Goal: Task Accomplishment & Management: Manage account settings

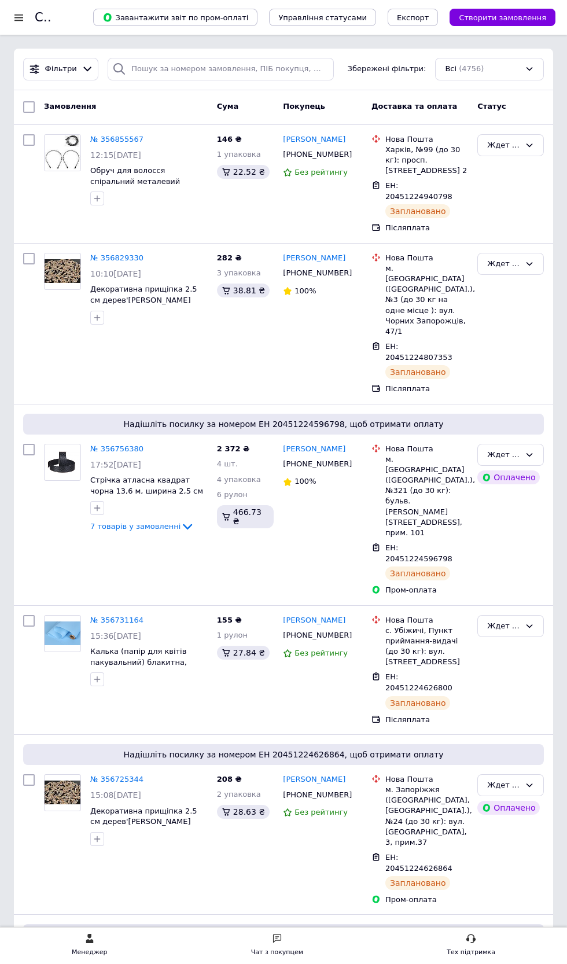
click at [83, 69] on icon at bounding box center [88, 69] width 12 height 12
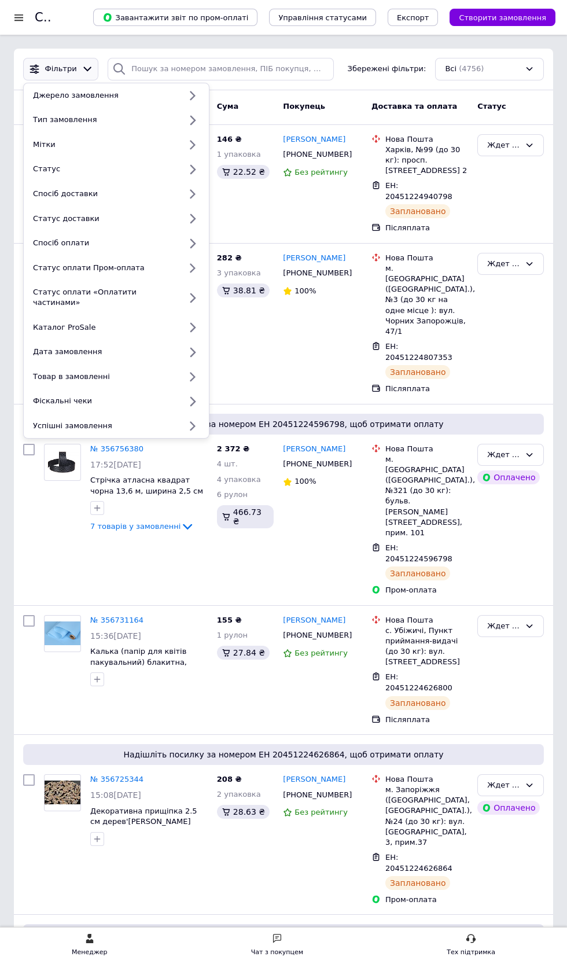
click at [117, 168] on div "Статус" at bounding box center [104, 169] width 152 height 10
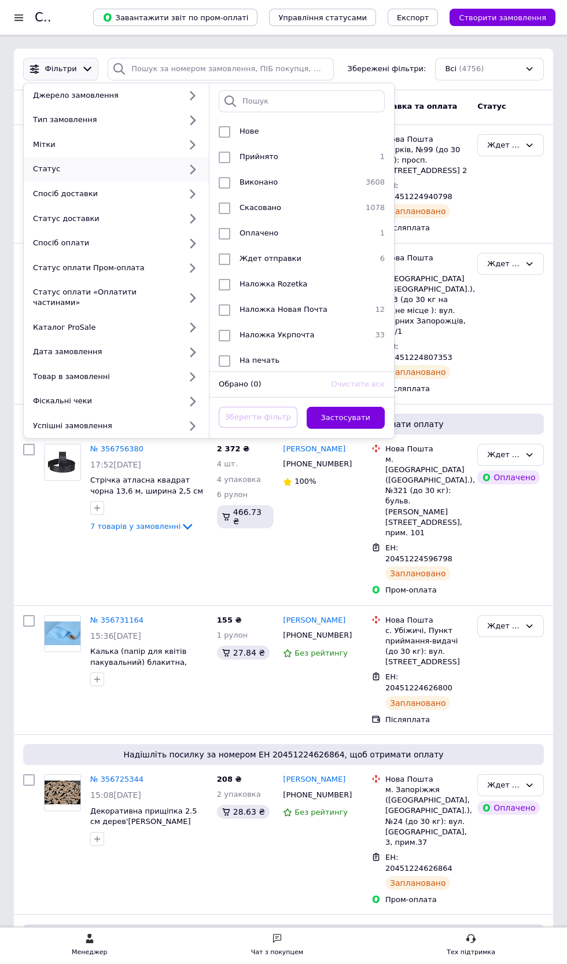
click at [287, 259] on span "Ждет отправки" at bounding box center [271, 258] width 62 height 9
checkbox input "true"
click at [369, 407] on button "Застосувати" at bounding box center [346, 418] width 79 height 23
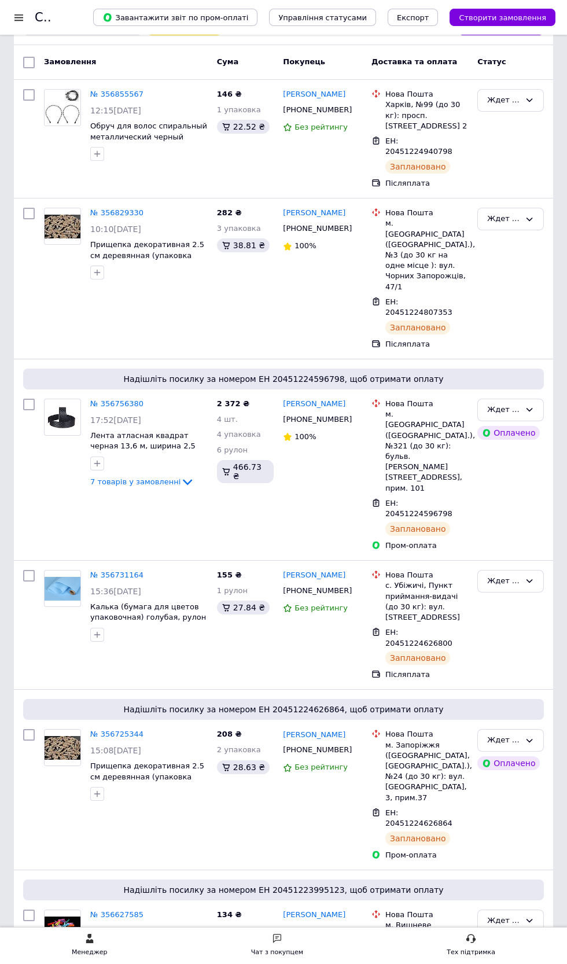
scroll to position [87, 0]
click at [41, 23] on div "Список замовлень" at bounding box center [52, 17] width 35 height 35
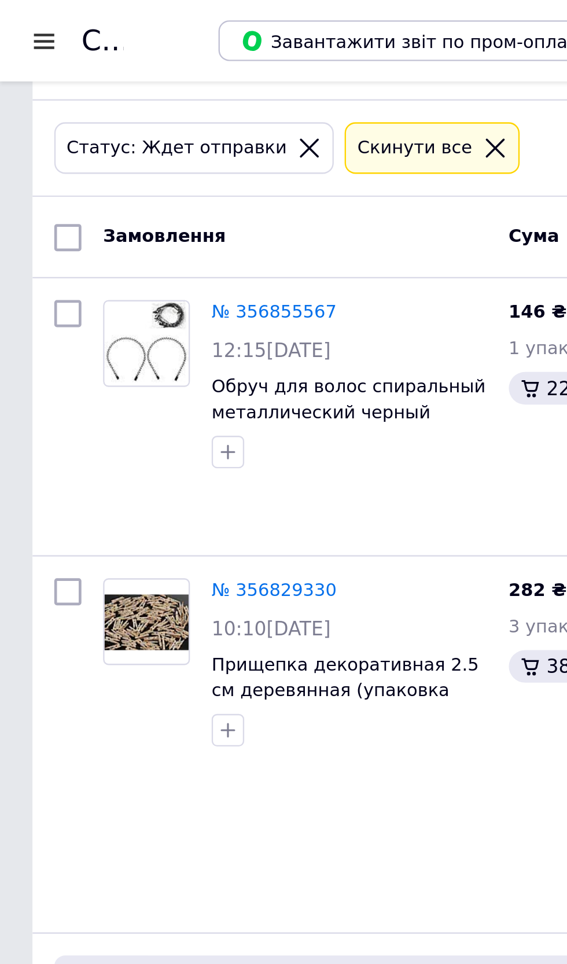
scroll to position [0, 0]
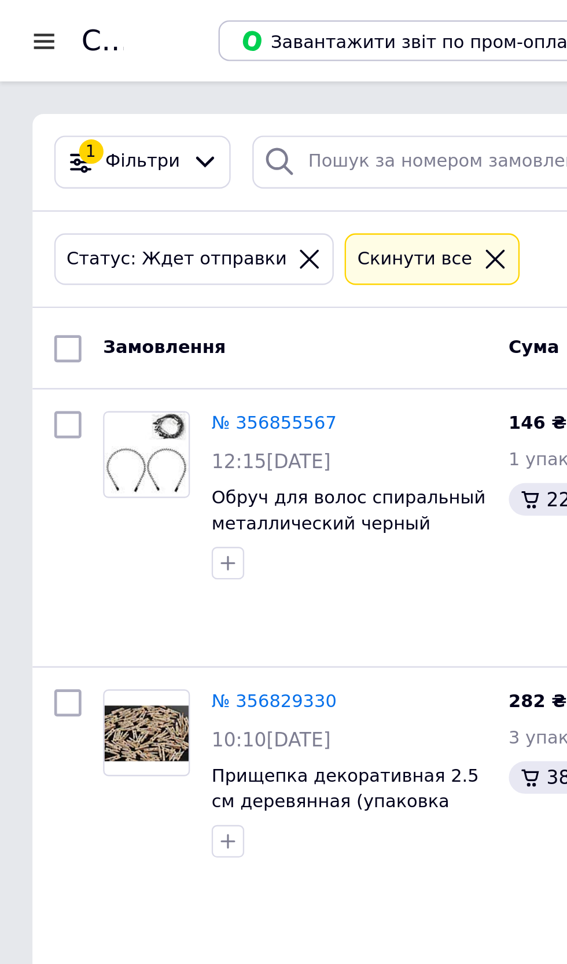
click at [21, 20] on div at bounding box center [19, 17] width 14 height 10
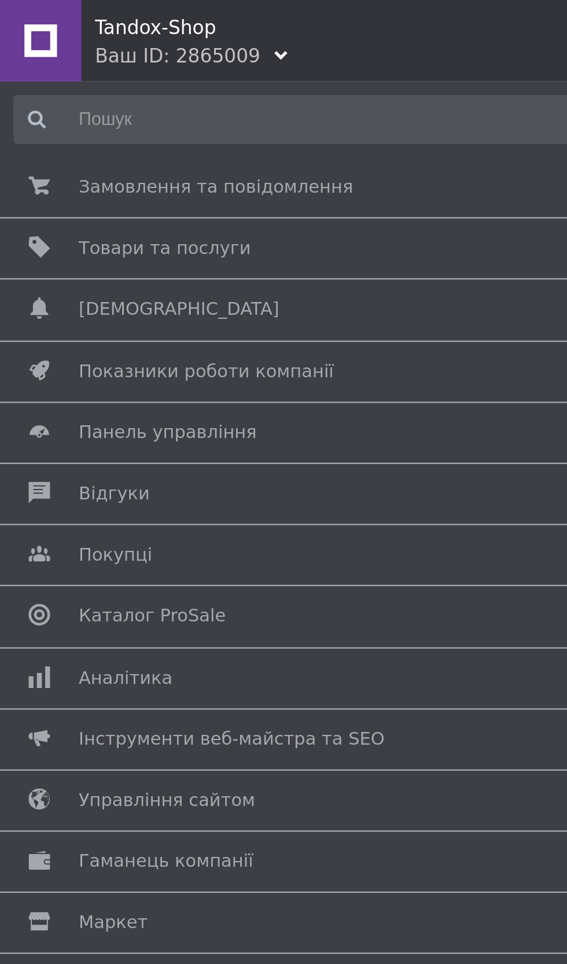
click at [85, 108] on span "Товари та послуги" at bounding box center [71, 106] width 74 height 10
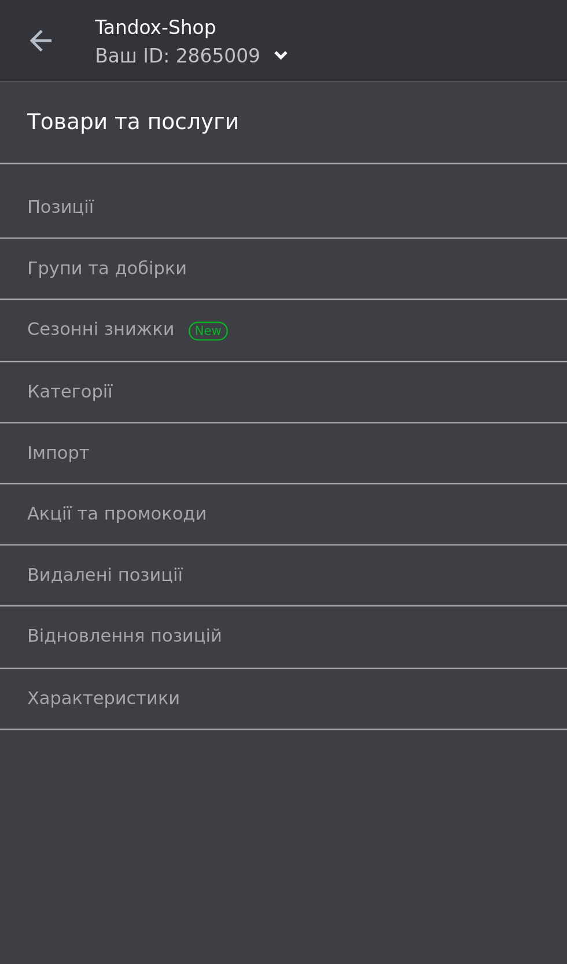
click at [46, 83] on link "Позиції" at bounding box center [287, 89] width 550 height 20
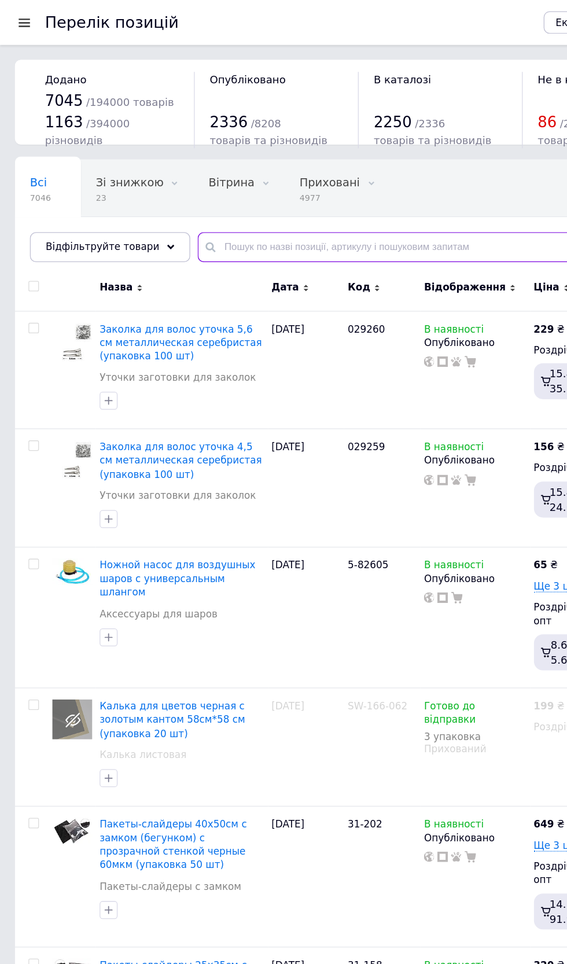
click at [310, 183] on input "text" at bounding box center [348, 190] width 391 height 23
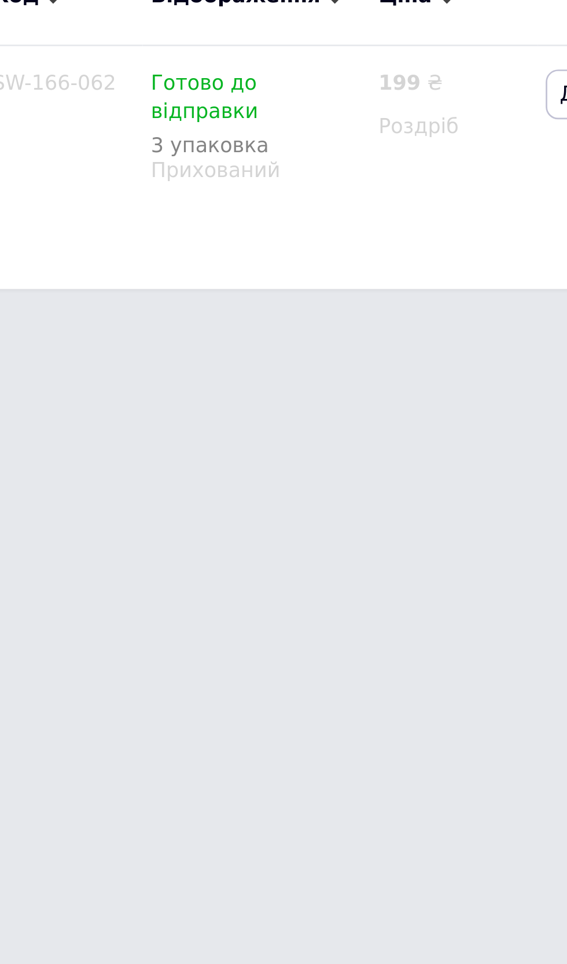
type input "SW-166-062"
click at [375, 282] on div "Прихований" at bounding box center [367, 287] width 79 height 10
click at [365, 282] on div "Прихований" at bounding box center [367, 287] width 79 height 10
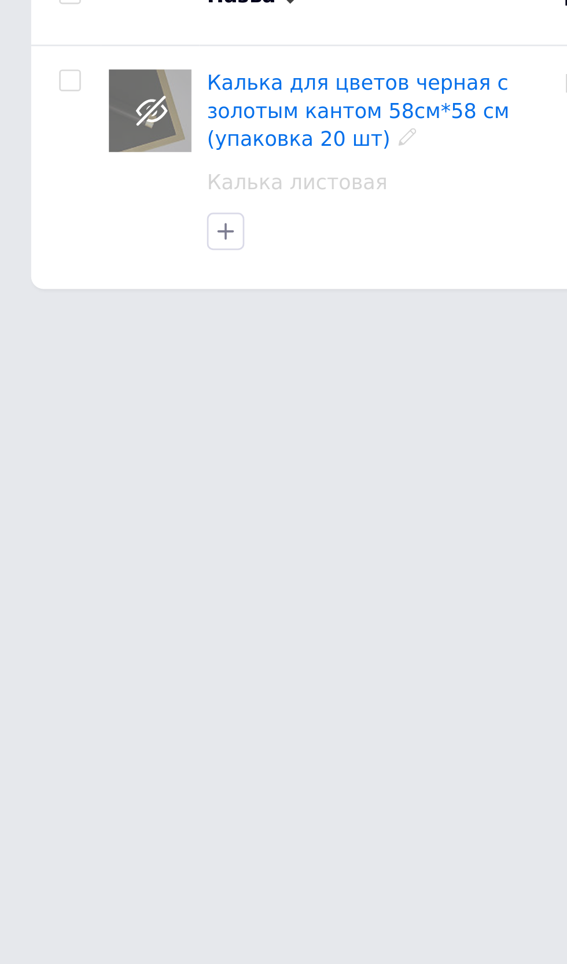
click at [106, 258] on span "Калька для цветов черная с золотым кантом 58см*58 см (упаковка 20 шт)" at bounding box center [133, 265] width 112 height 30
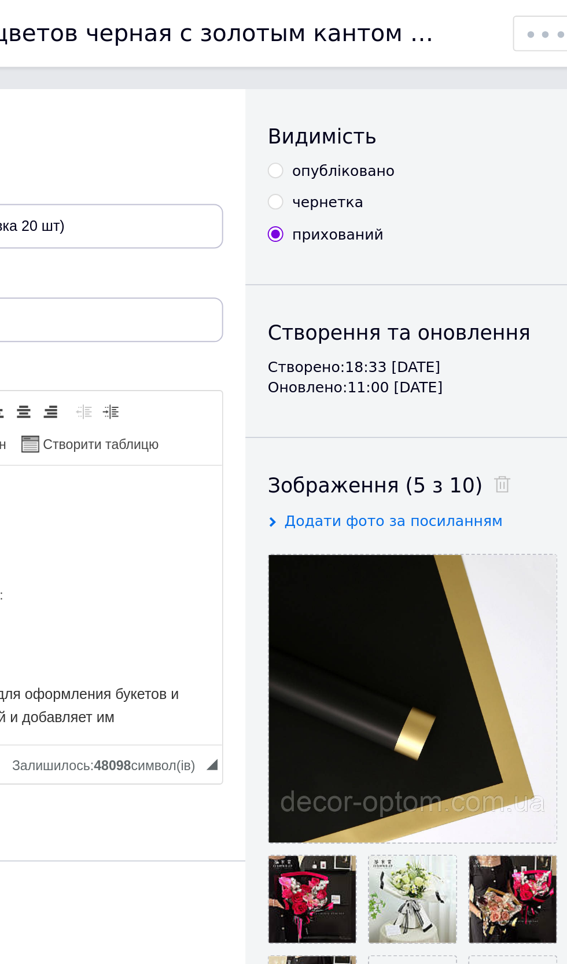
click at [439, 88] on div "опубліковано" at bounding box center [432, 89] width 53 height 10
click at [401, 88] on input "опубліковано" at bounding box center [398, 89] width 8 height 8
radio input "true"
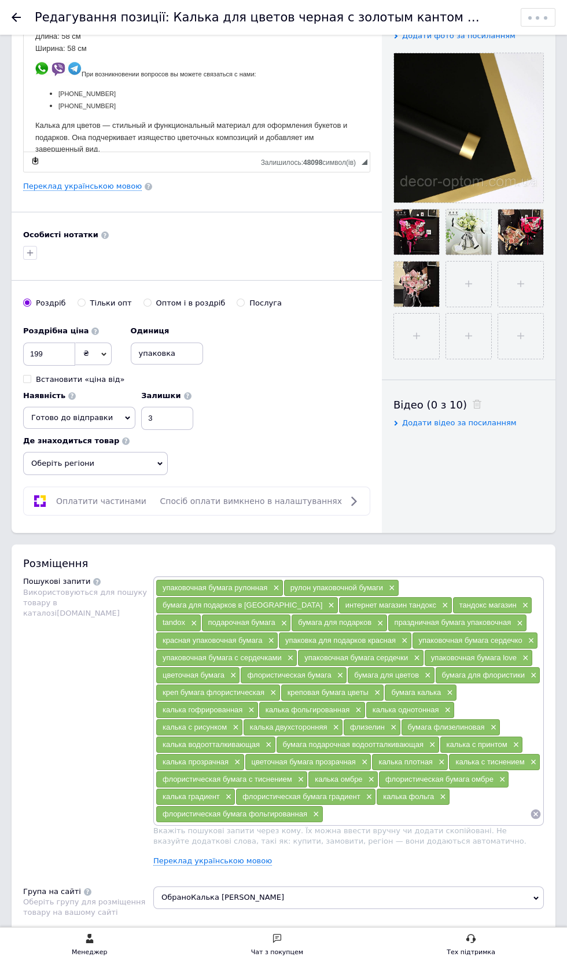
scroll to position [1228, 0]
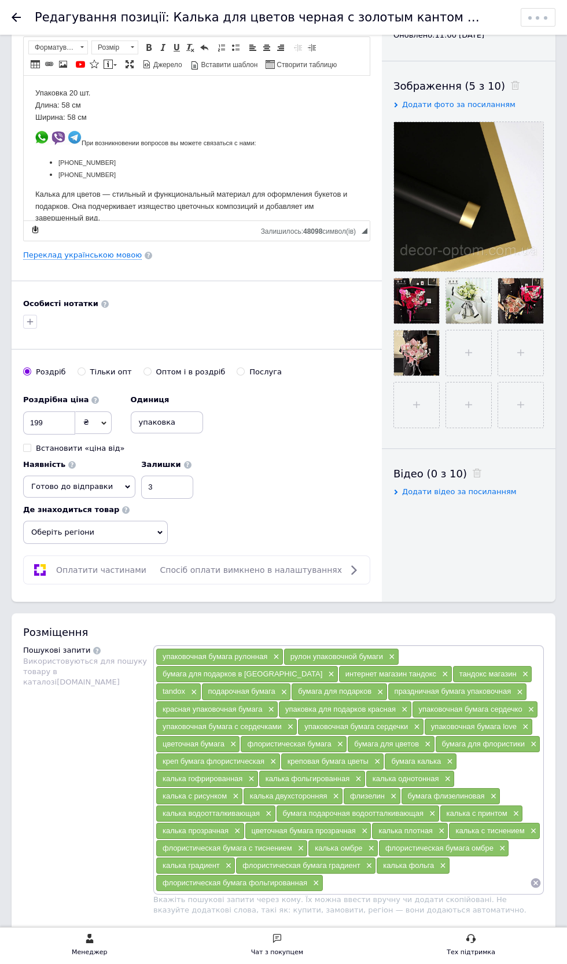
scroll to position [0, 0]
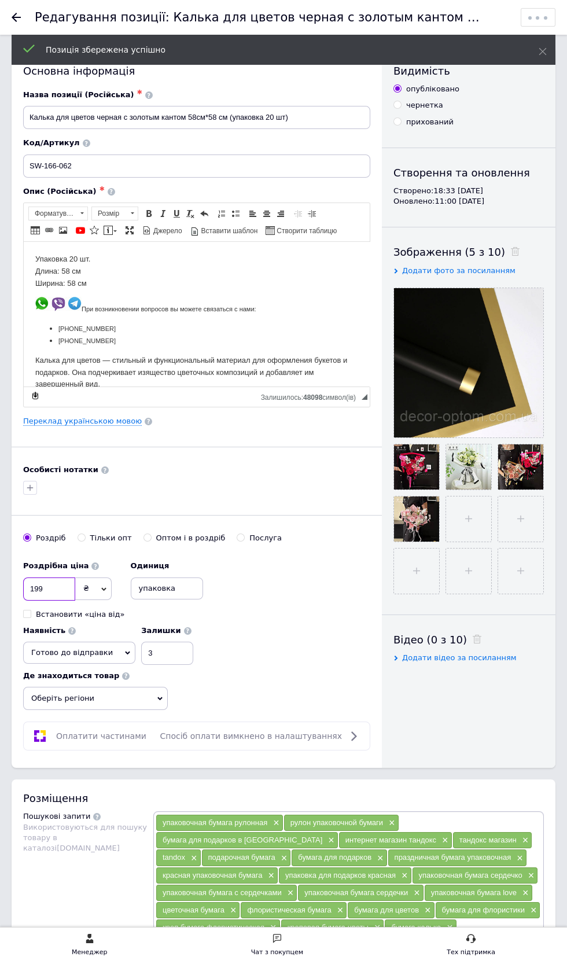
click at [61, 589] on input "199" at bounding box center [49, 589] width 52 height 23
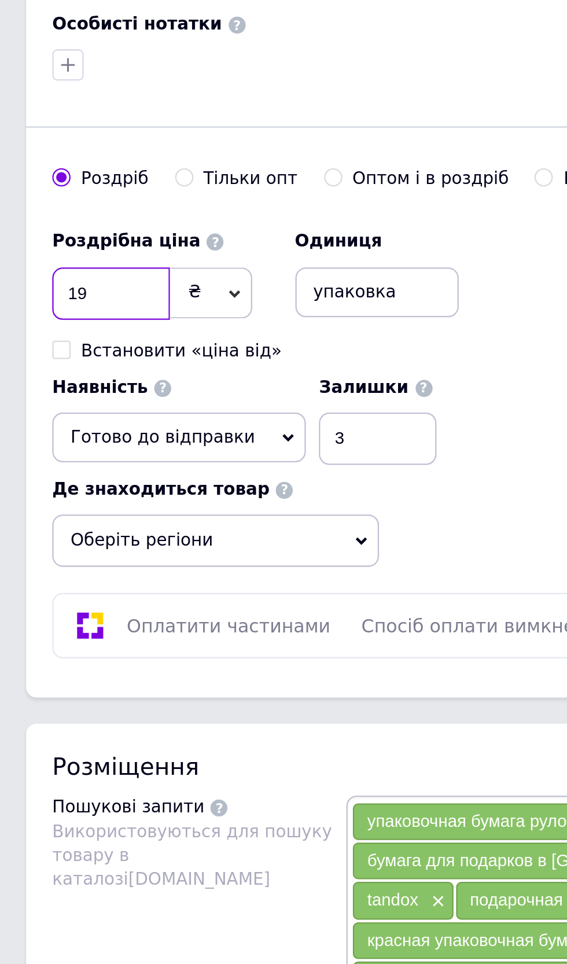
type input "1"
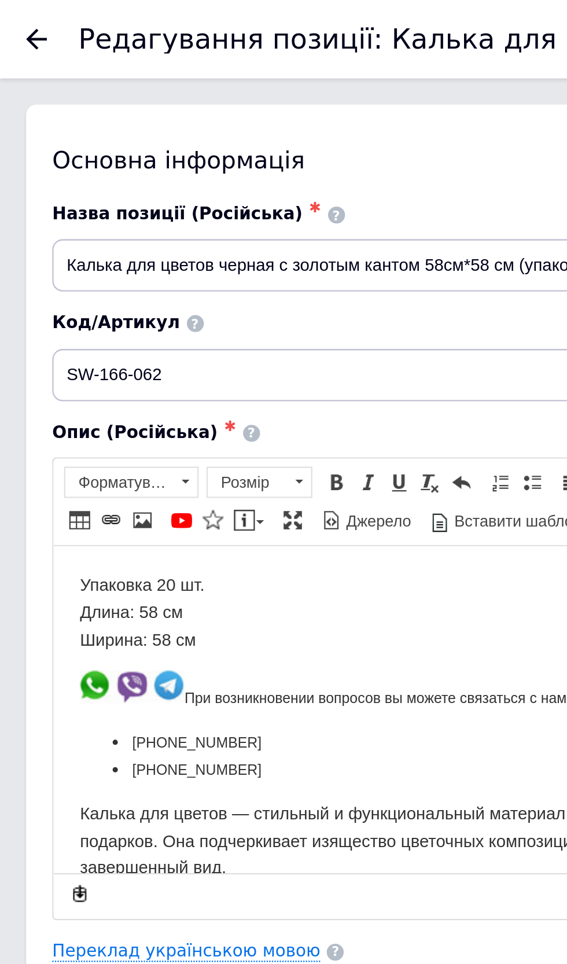
type input "2"
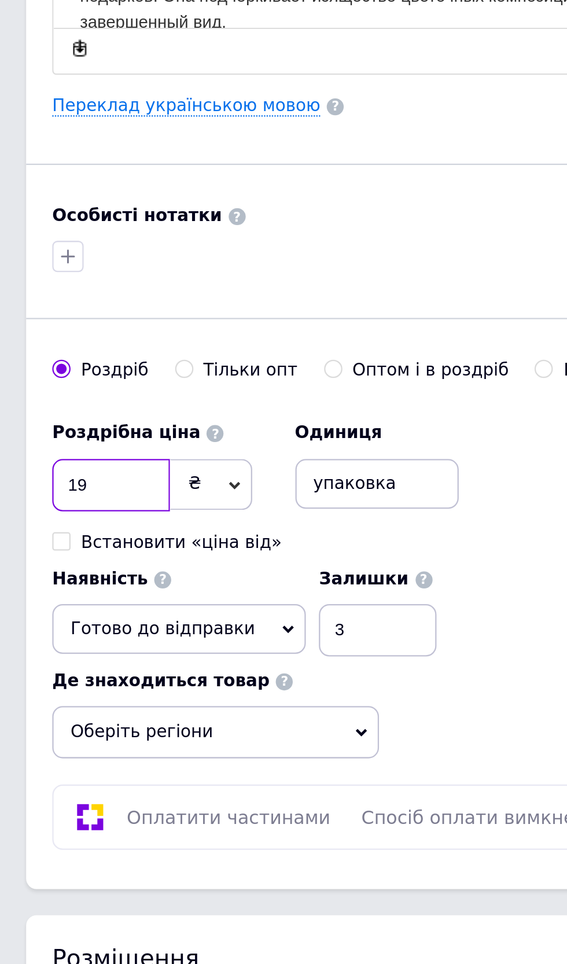
type input "199"
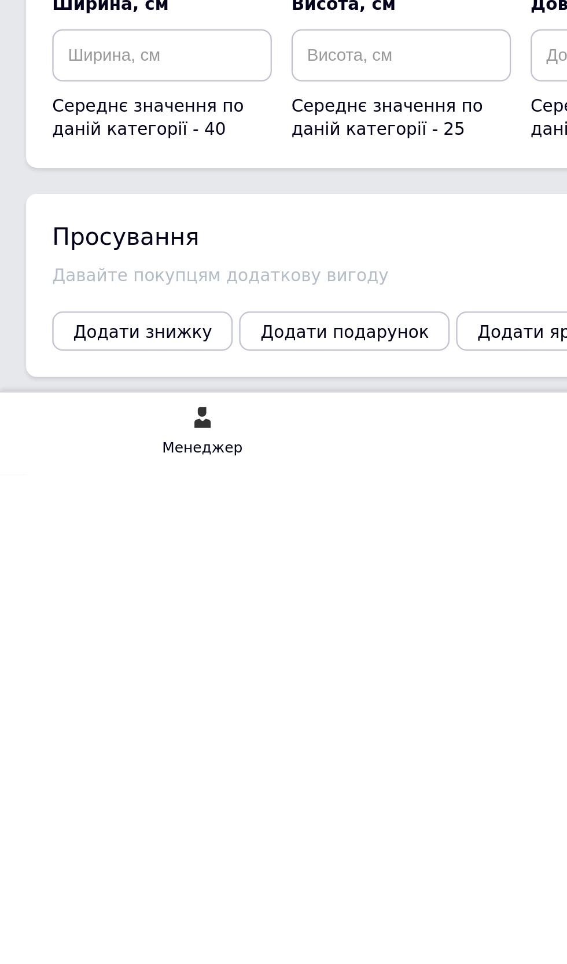
scroll to position [1281, 0]
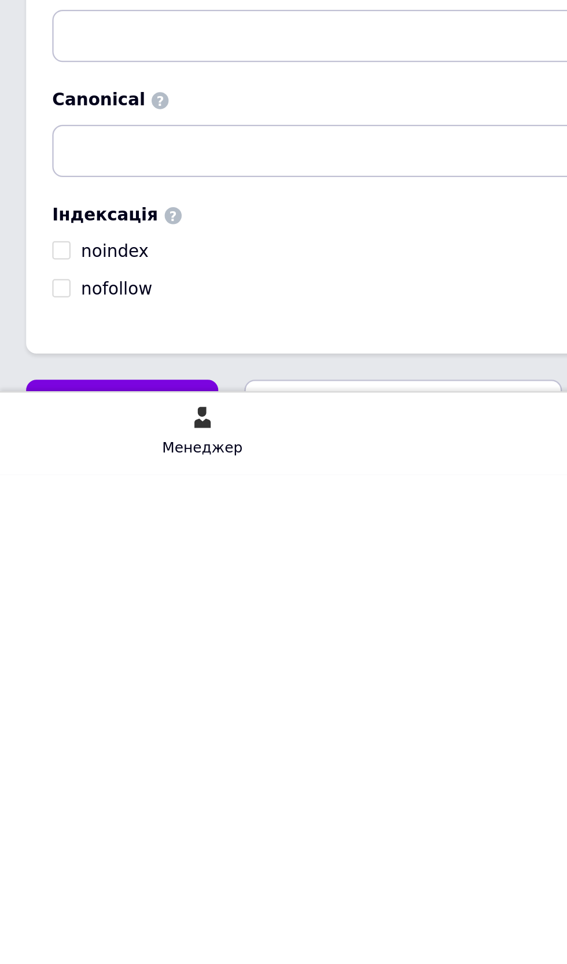
click at [75, 938] on span "Зберегти зміни" at bounding box center [54, 933] width 61 height 9
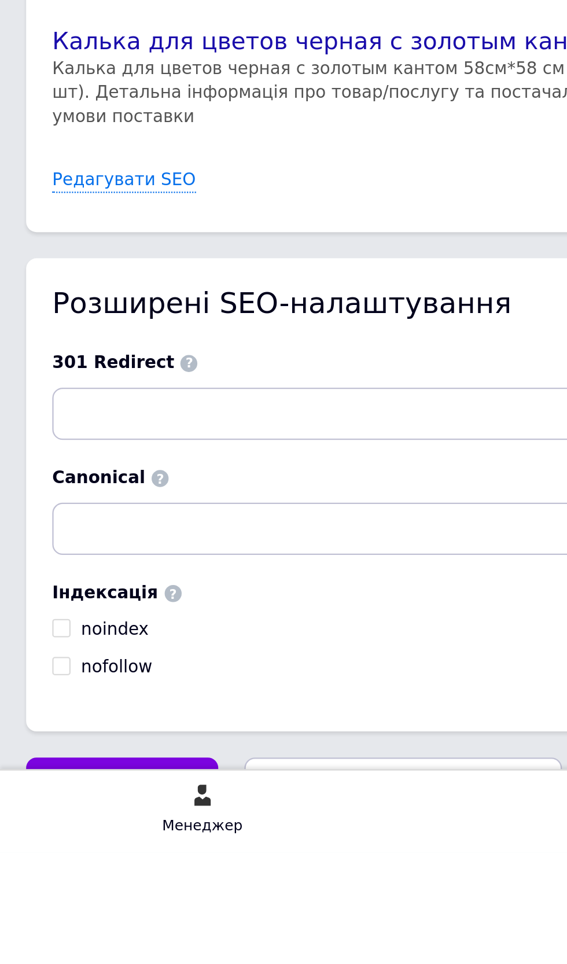
click at [67, 938] on span "Зберегти зміни" at bounding box center [54, 933] width 61 height 9
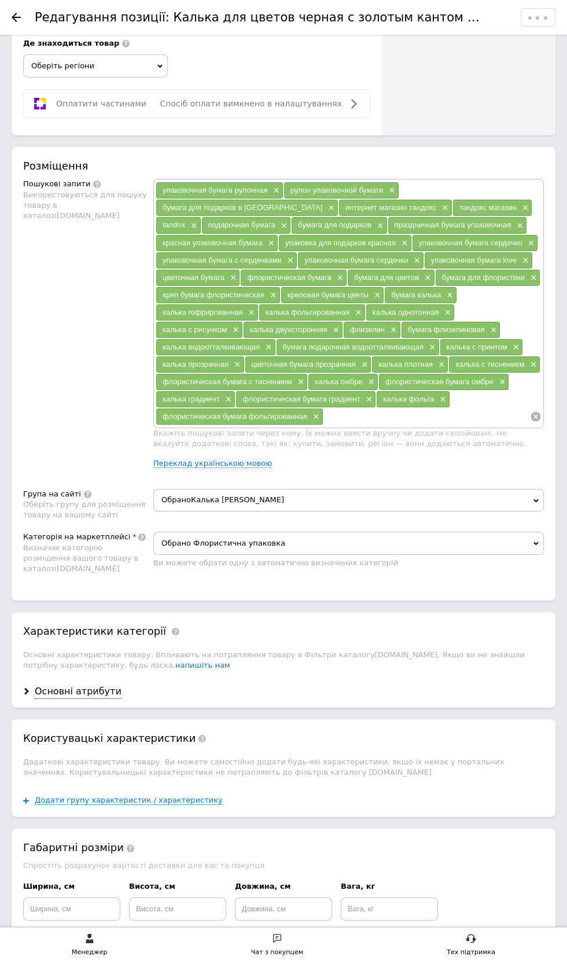
scroll to position [0, 0]
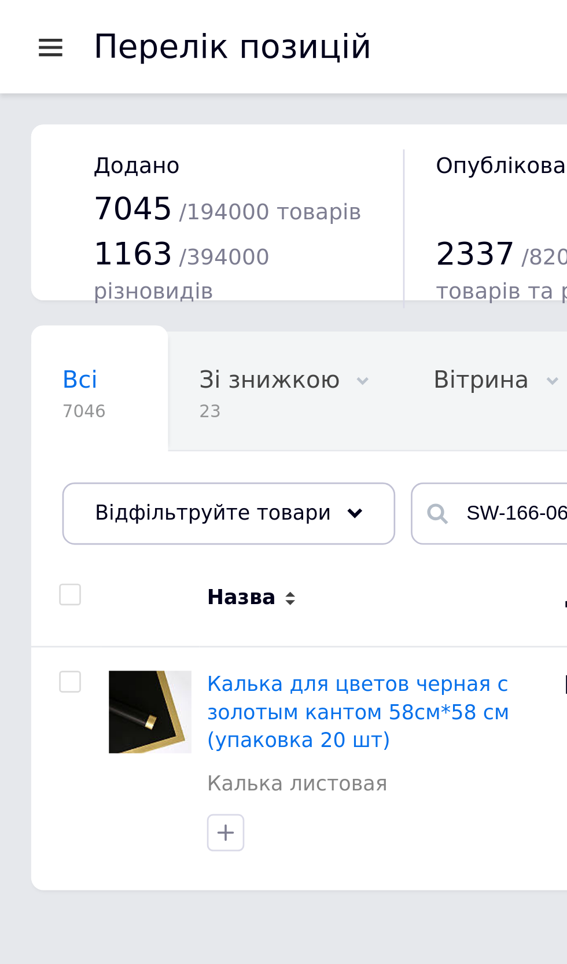
click at [21, 14] on div at bounding box center [19, 17] width 14 height 10
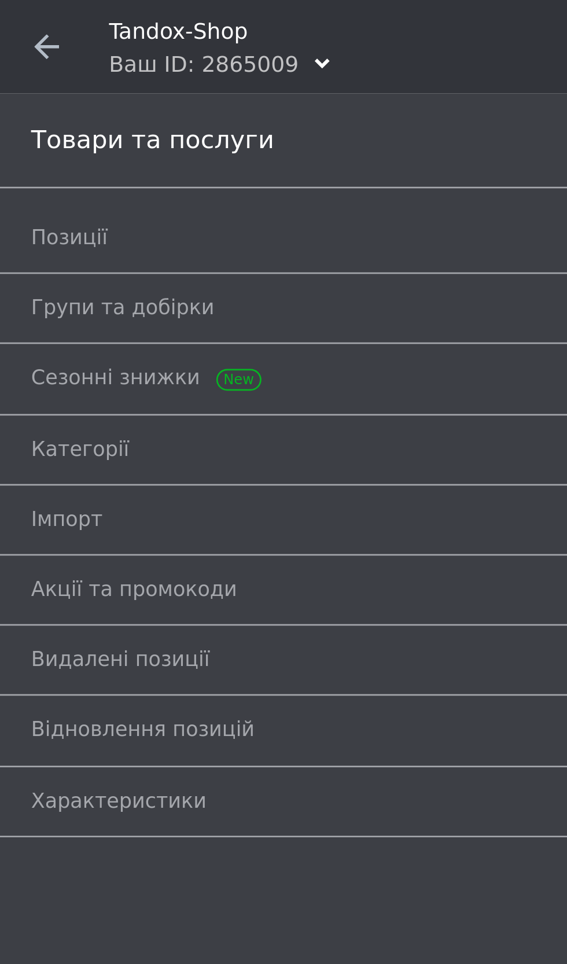
click at [21, 19] on icon at bounding box center [17, 17] width 9 height 9
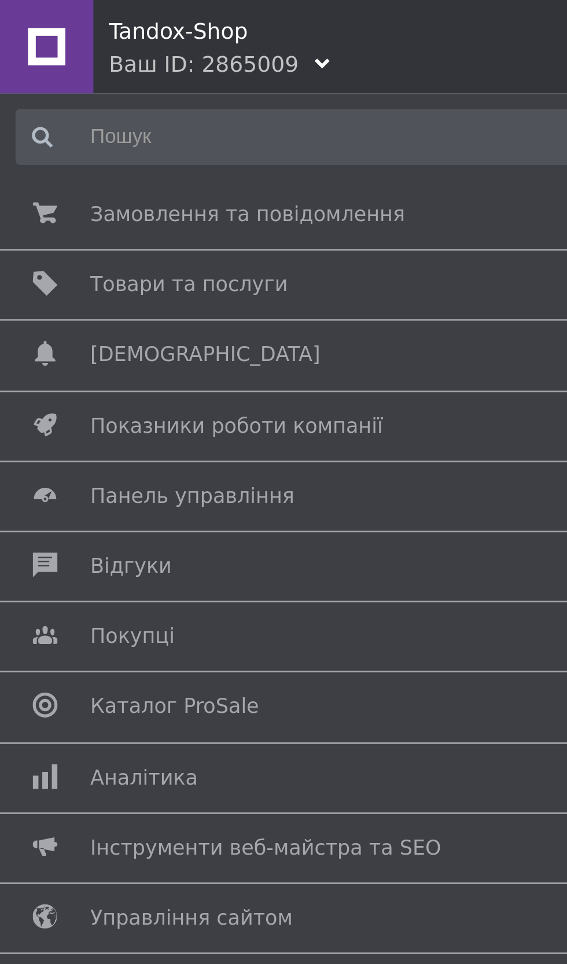
click at [125, 77] on span "Замовлення та повідомлення" at bounding box center [92, 80] width 117 height 10
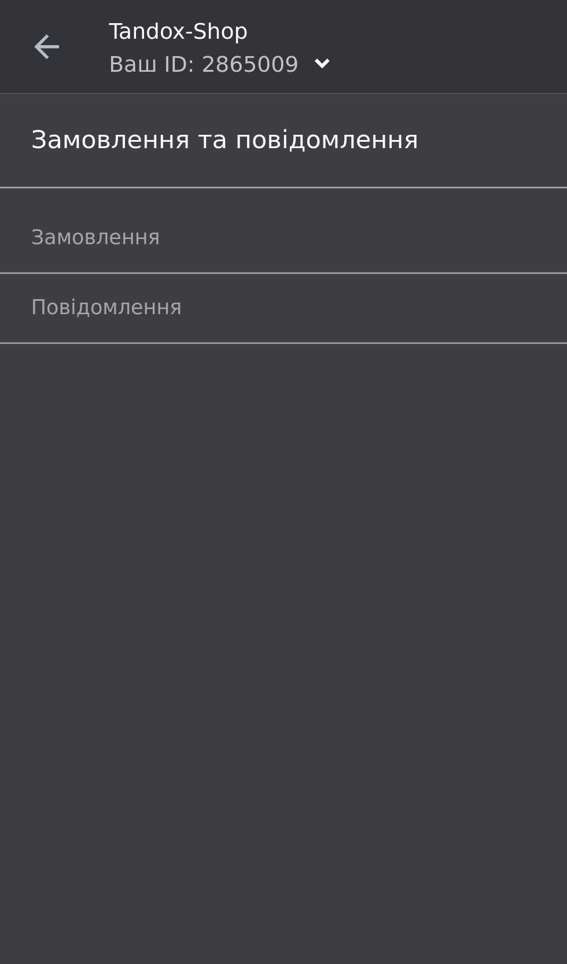
click at [49, 84] on span "Замовлення" at bounding box center [36, 88] width 48 height 10
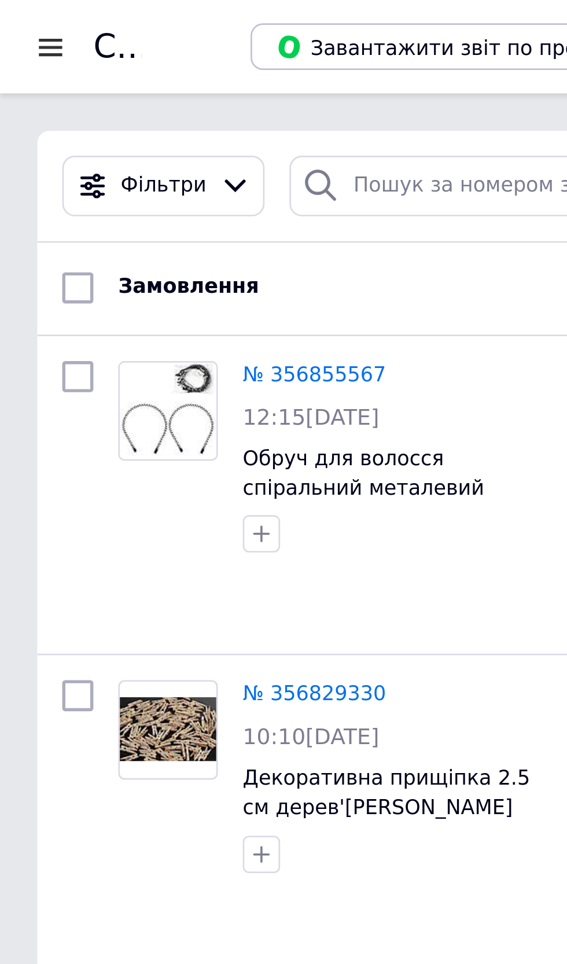
click at [83, 68] on icon at bounding box center [88, 69] width 12 height 12
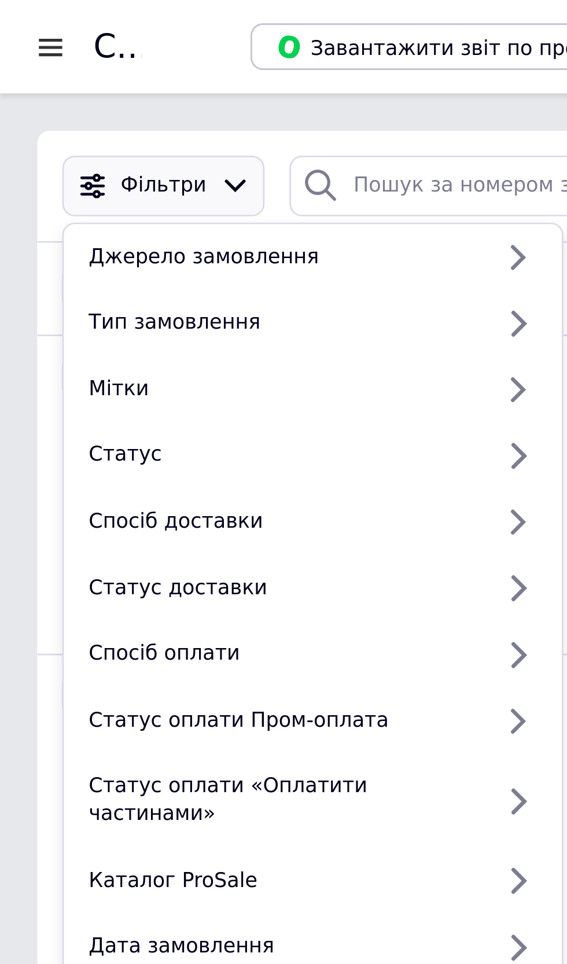
click at [80, 165] on div "Статус" at bounding box center [104, 169] width 152 height 10
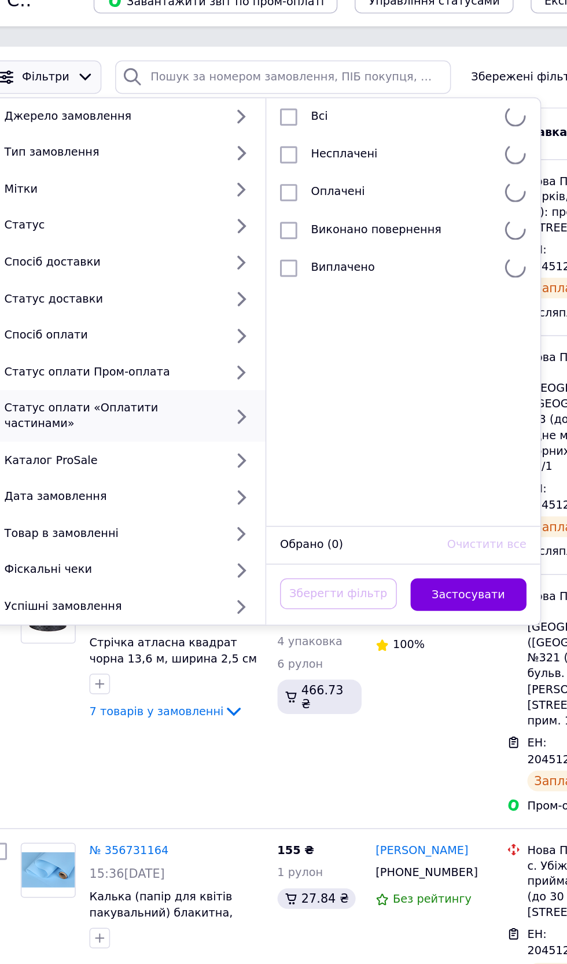
click at [338, 258] on ul "Всі Несплачені Оплачені Виконано повернення Виплачено" at bounding box center [302, 227] width 185 height 289
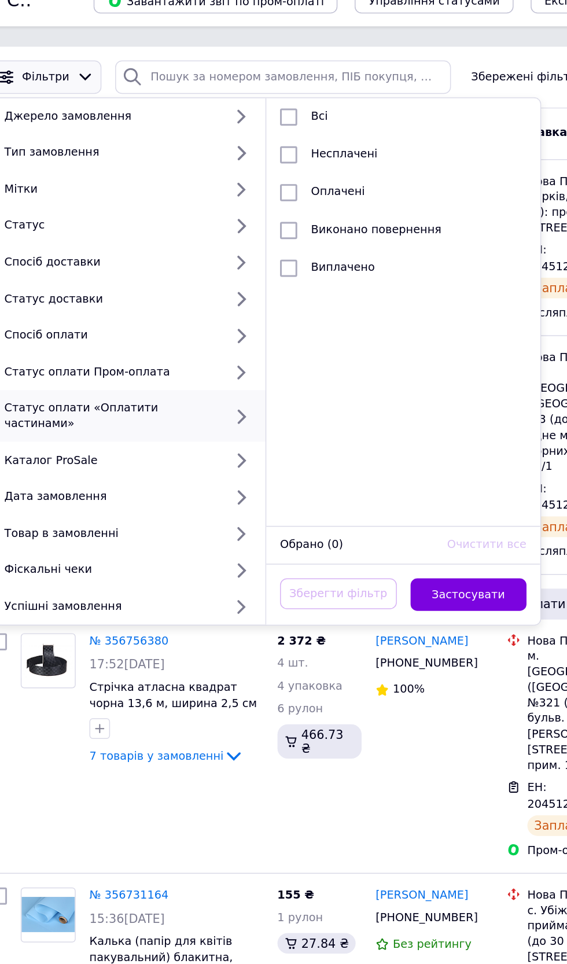
click at [120, 173] on div "Статус" at bounding box center [104, 169] width 152 height 10
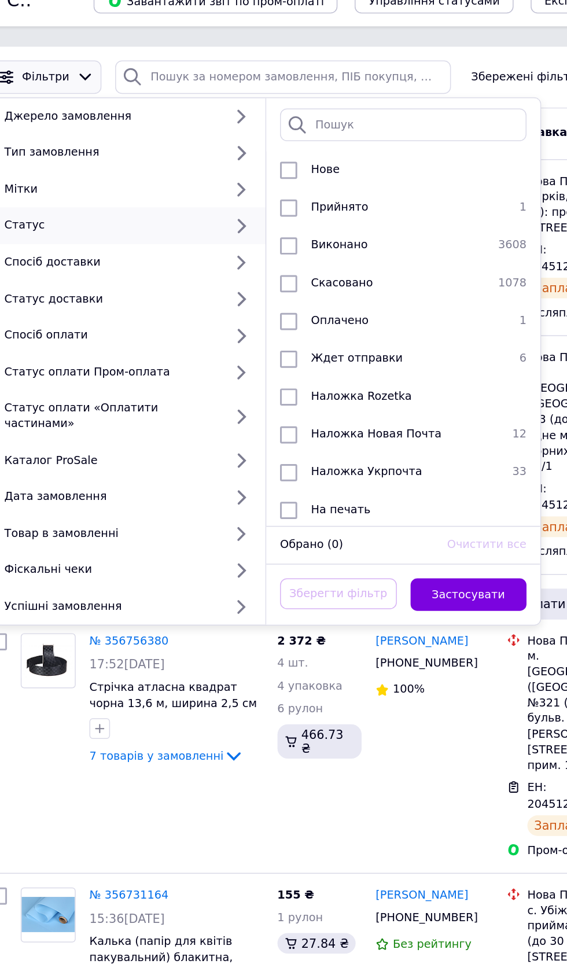
click at [315, 257] on div "Ждет отправки" at bounding box center [300, 260] width 131 height 12
checkbox input "true"
click at [367, 411] on button "Застосувати" at bounding box center [346, 418] width 79 height 23
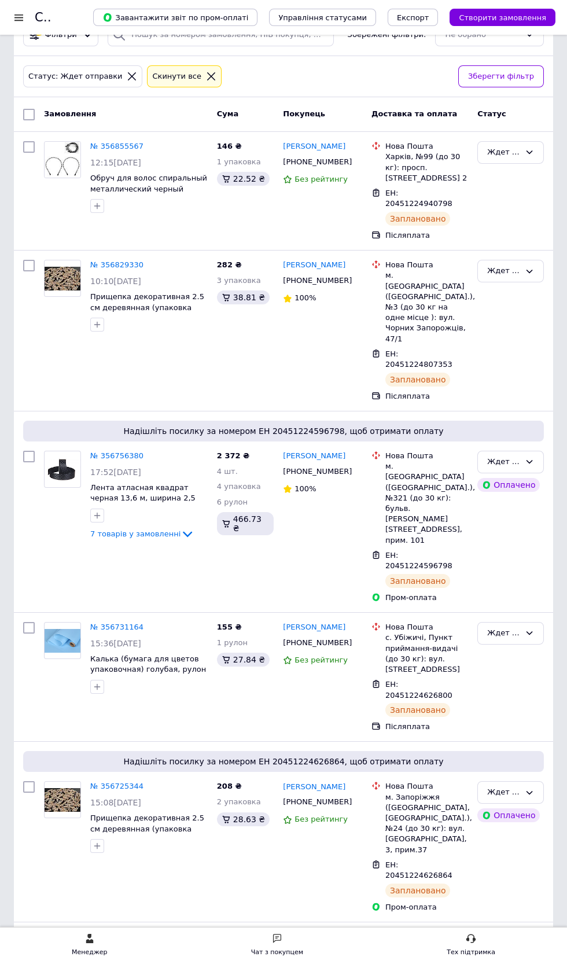
scroll to position [87, 0]
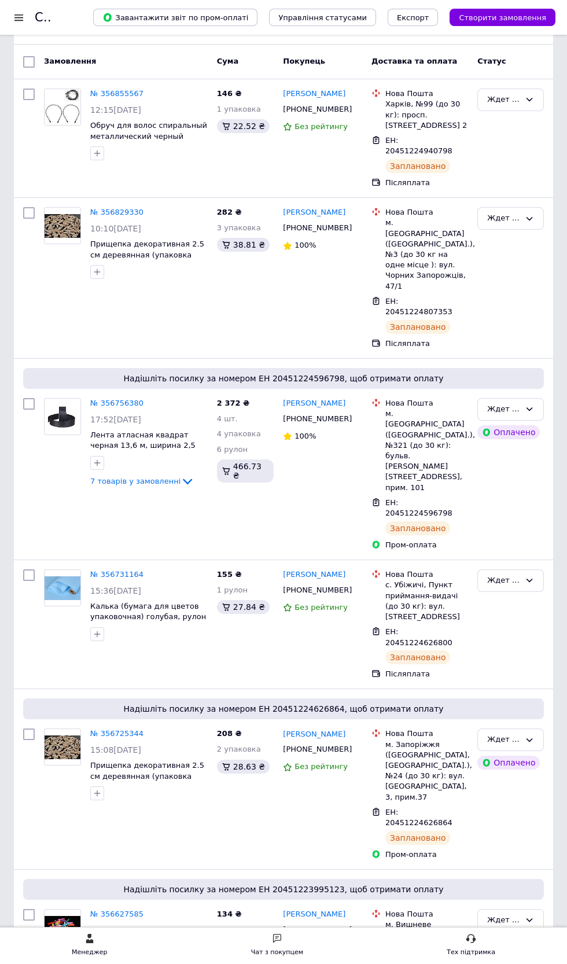
click at [139, 415] on span "17:52[DATE]" at bounding box center [115, 419] width 51 height 9
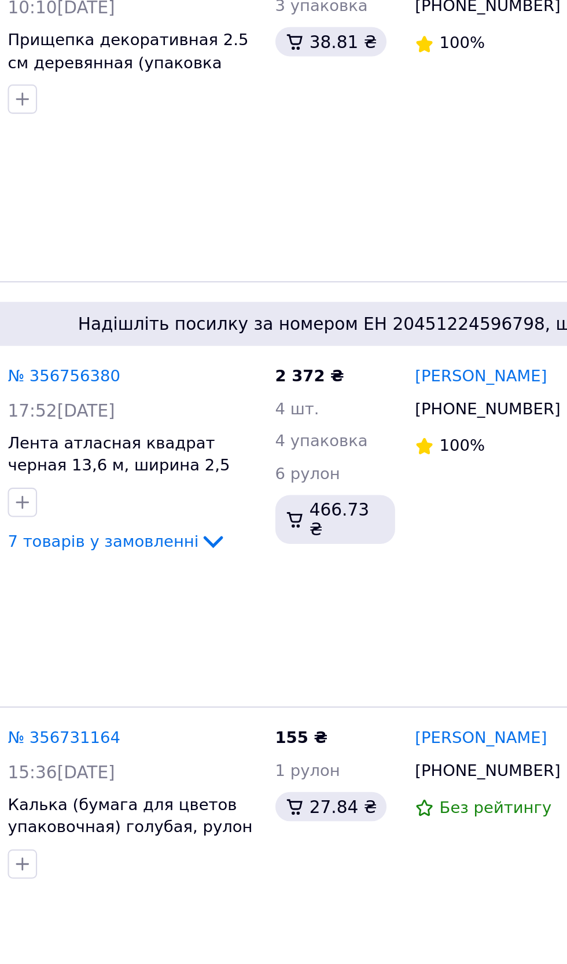
scroll to position [122, 0]
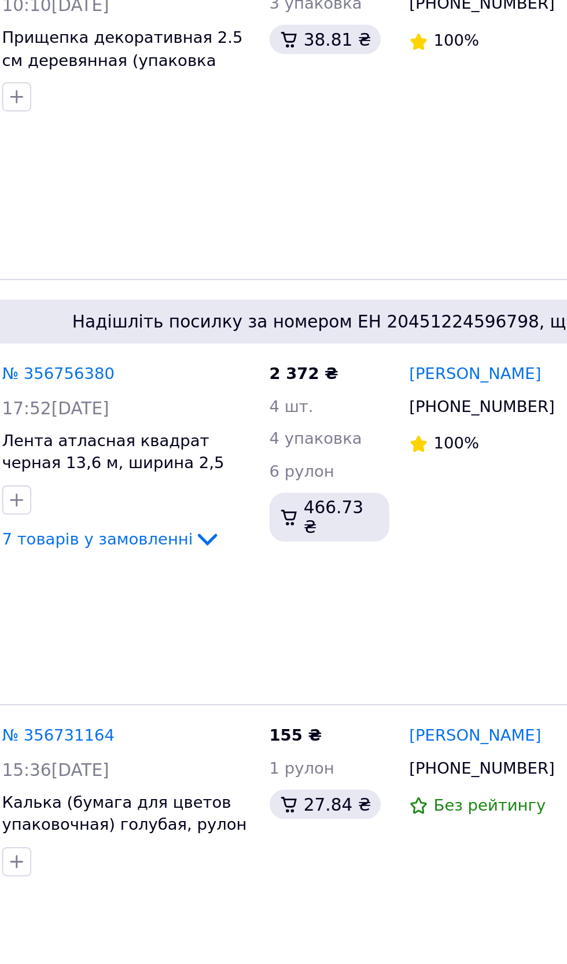
click at [227, 433] on icon at bounding box center [226, 437] width 8 height 8
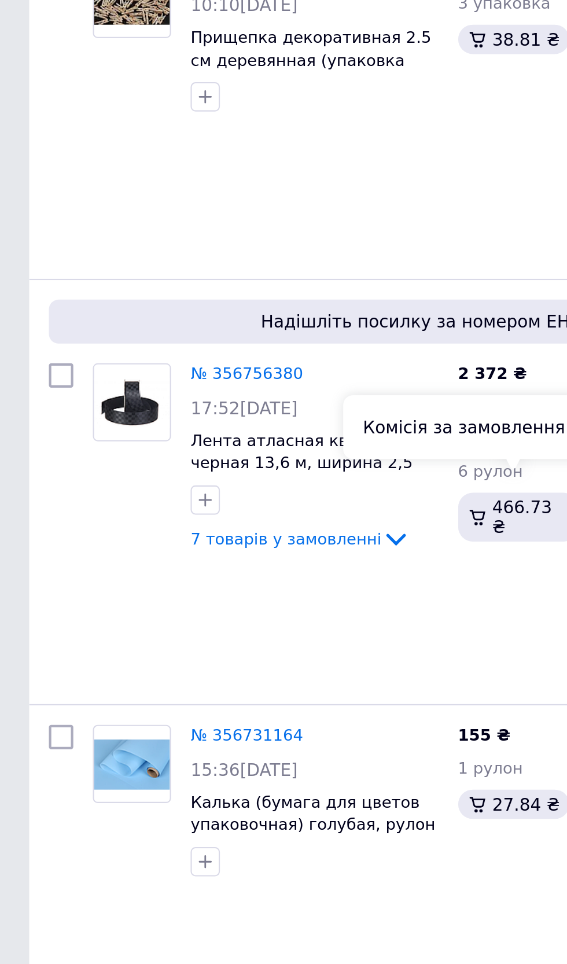
click at [162, 442] on span "7 товарів у замовленні" at bounding box center [135, 446] width 90 height 9
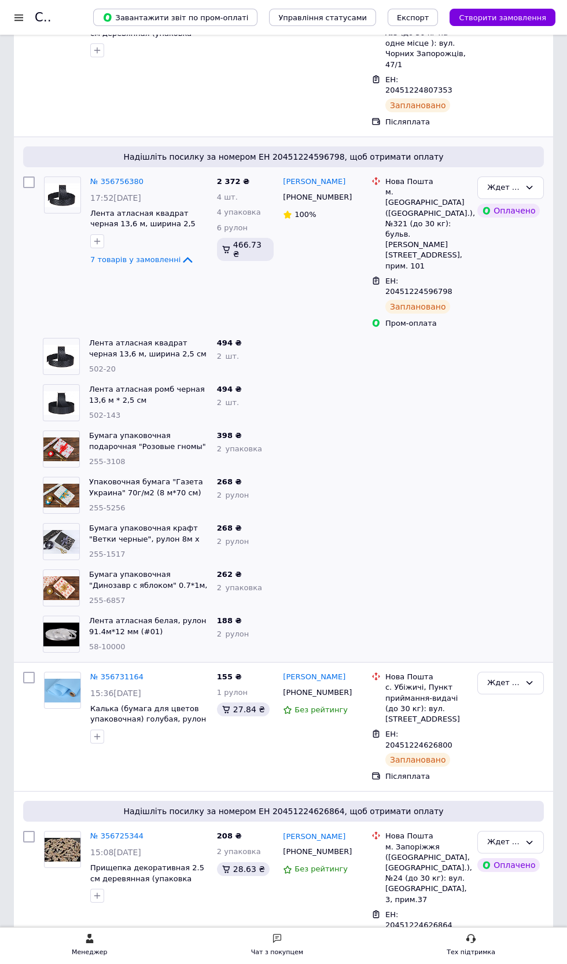
scroll to position [411, 0]
